Goal: Register for event/course

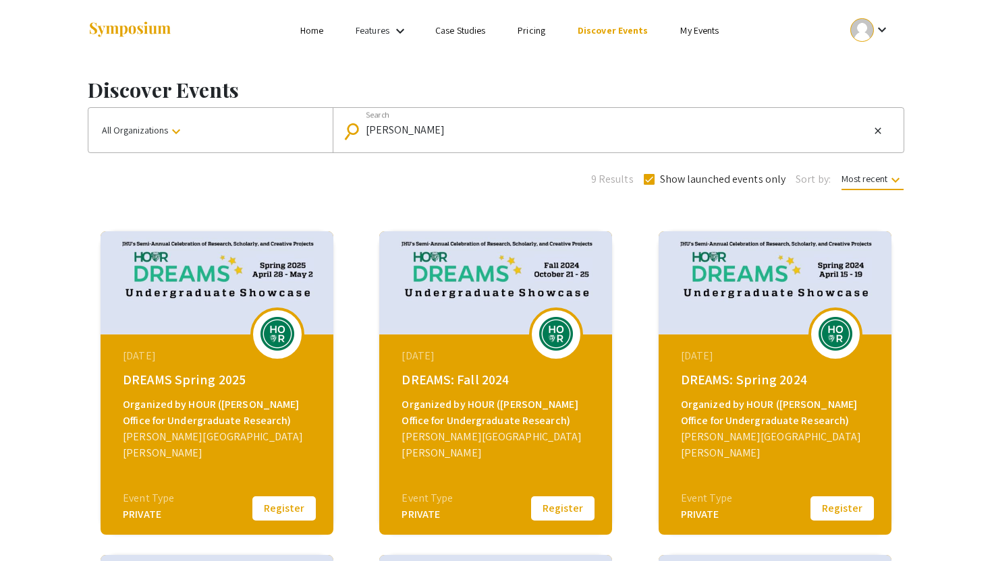
click at [481, 279] on img at bounding box center [495, 282] width 233 height 103
click at [509, 380] on div "DREAMS: Fall 2024" at bounding box center [497, 380] width 192 height 20
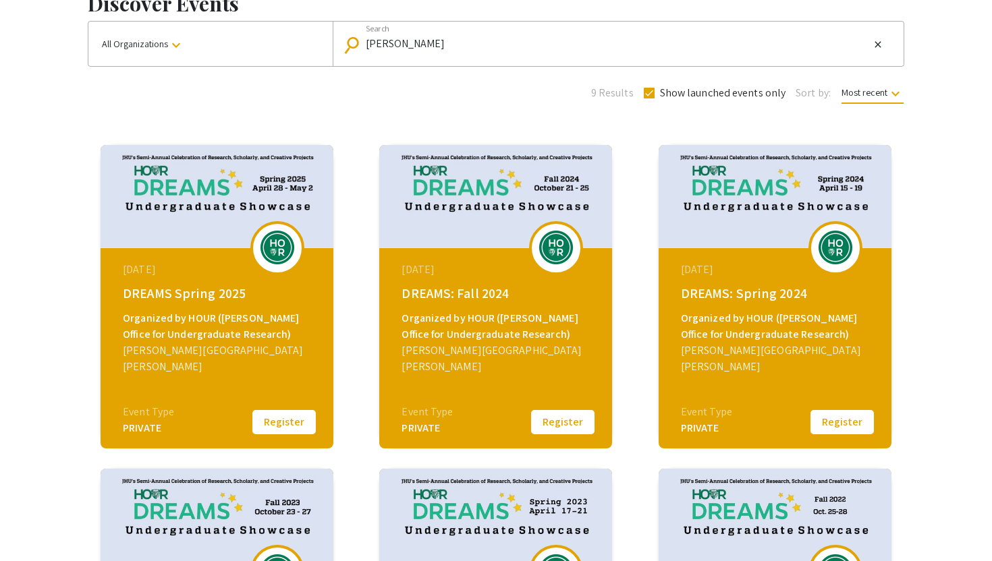
scroll to position [103, 0]
